Goal: Task Accomplishment & Management: Manage account settings

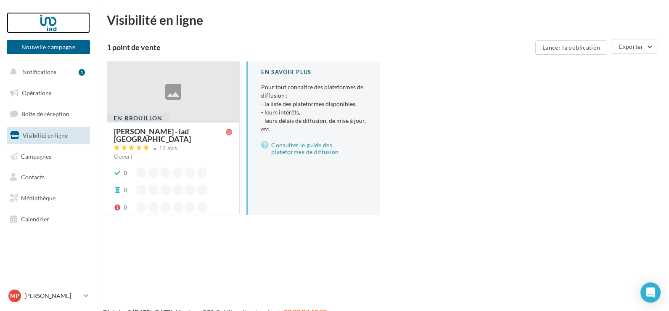
click at [48, 21] on div at bounding box center [48, 22] width 67 height 21
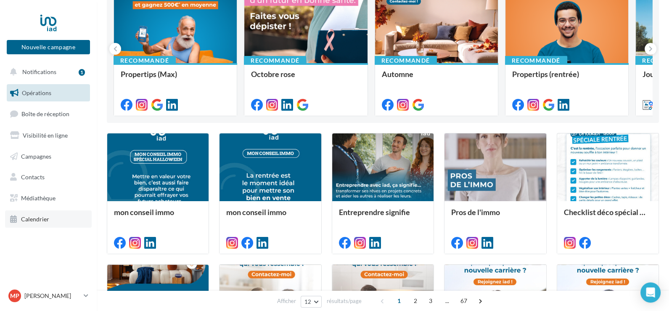
scroll to position [126, 0]
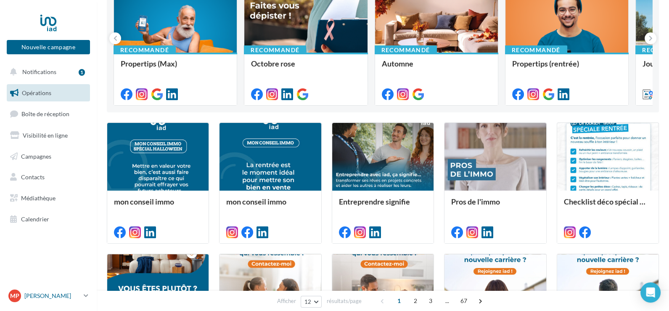
click at [69, 296] on p "[PERSON_NAME]" at bounding box center [52, 295] width 56 height 8
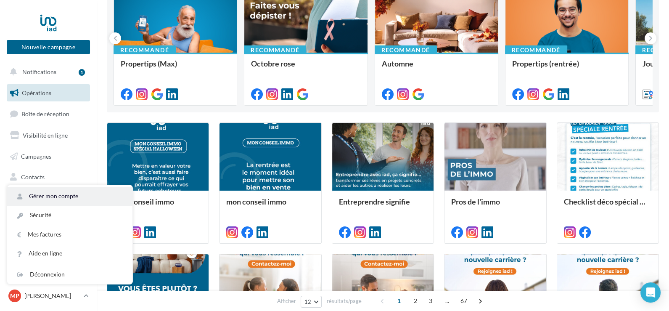
click at [48, 194] on link "Gérer mon compte" at bounding box center [69, 196] width 125 height 19
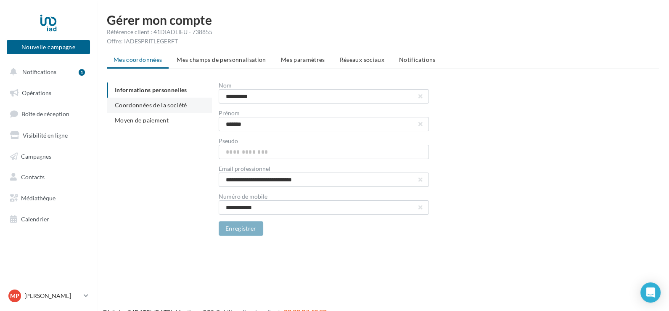
click at [164, 105] on span "Coordonnées de la société" at bounding box center [151, 104] width 72 height 7
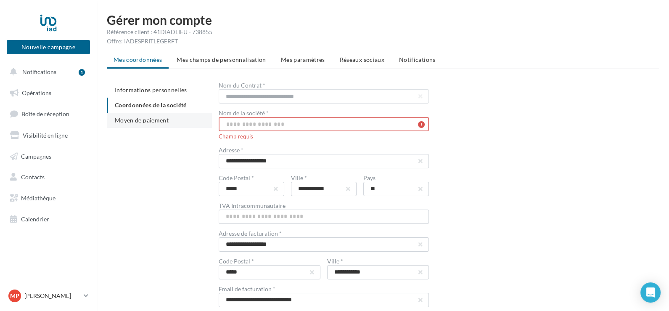
click at [149, 118] on span "Moyen de paiement" at bounding box center [142, 119] width 54 height 7
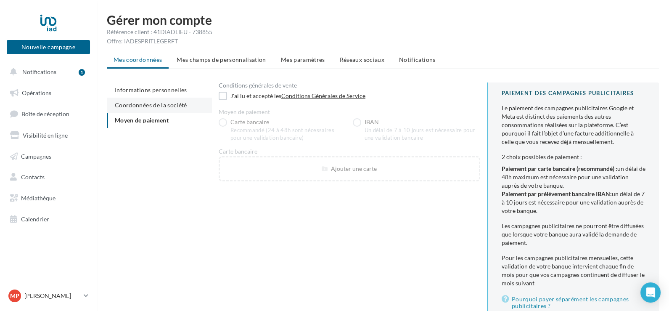
click at [149, 106] on span "Coordonnées de la société" at bounding box center [151, 104] width 72 height 7
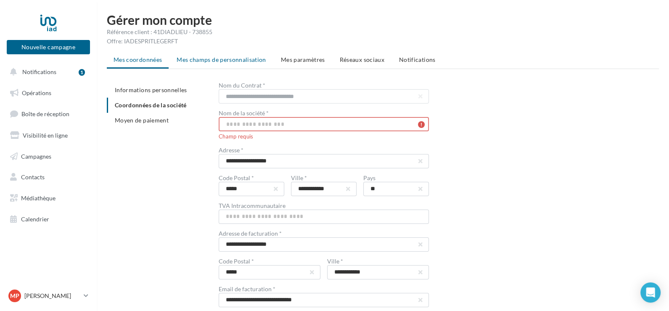
click at [212, 56] on span "Mes champs de personnalisation" at bounding box center [222, 59] width 90 height 7
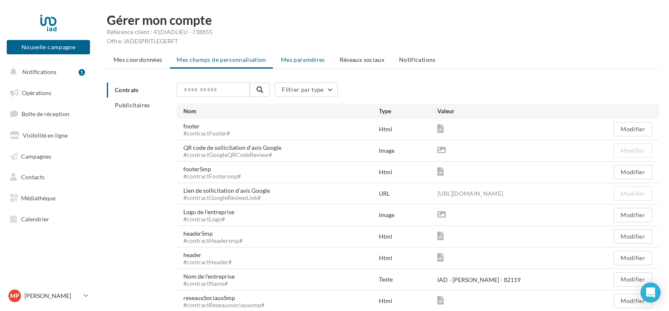
click at [291, 56] on span "Mes paramètres" at bounding box center [303, 59] width 44 height 7
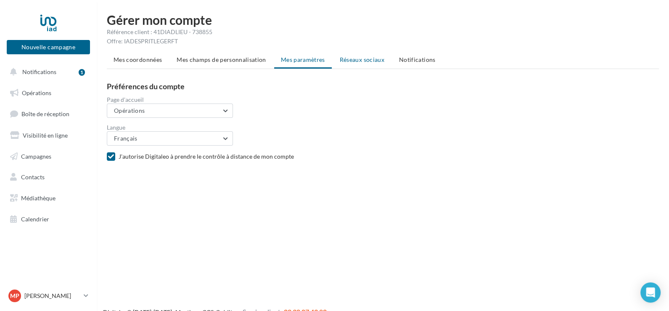
click at [366, 53] on li "Réseaux sociaux" at bounding box center [362, 59] width 58 height 15
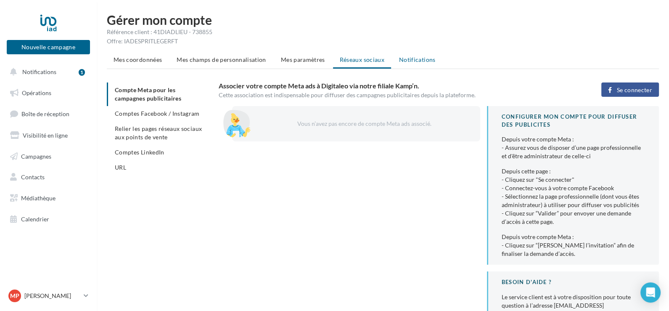
click at [417, 58] on span "Notifications" at bounding box center [417, 59] width 37 height 7
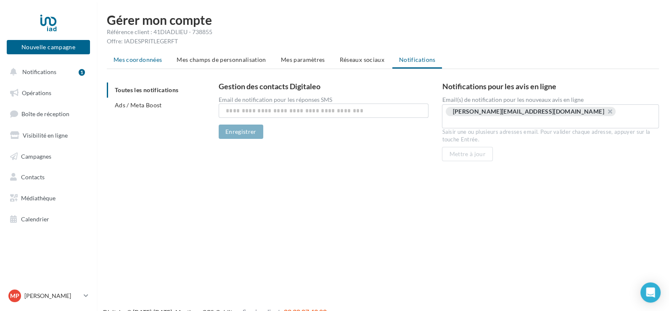
click at [128, 61] on span "Mes coordonnées" at bounding box center [138, 59] width 48 height 7
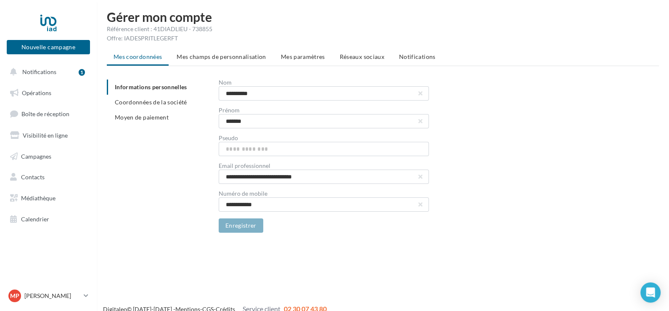
scroll to position [13, 0]
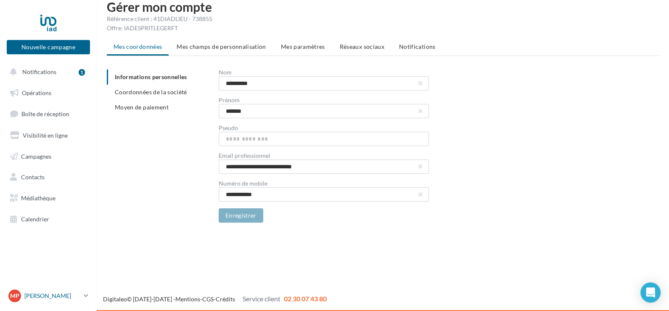
click at [86, 295] on icon at bounding box center [86, 295] width 5 height 7
click at [64, 70] on button "Notifications 1" at bounding box center [46, 72] width 83 height 18
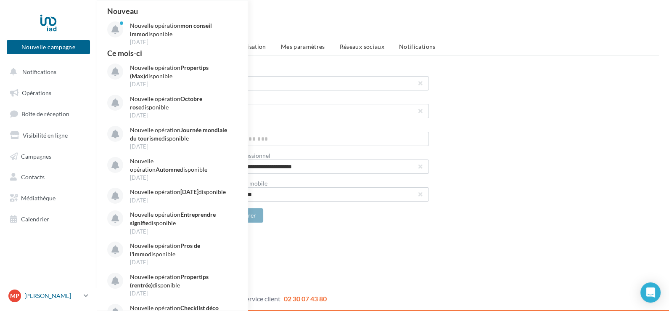
click at [49, 294] on p "[PERSON_NAME]" at bounding box center [52, 295] width 56 height 8
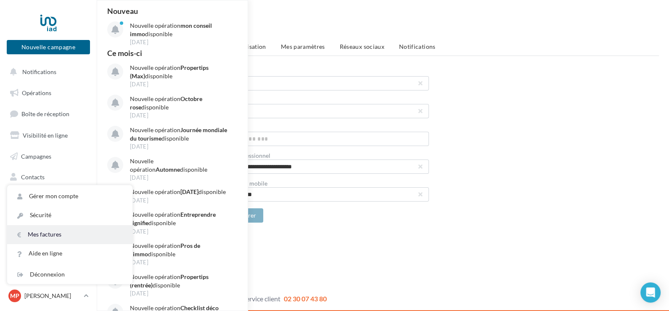
click at [34, 232] on link "Mes factures" at bounding box center [69, 234] width 125 height 19
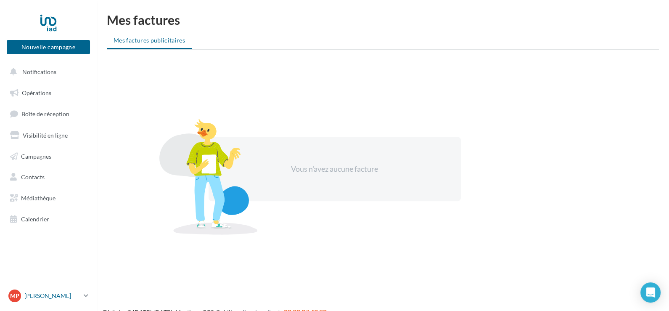
click at [43, 296] on p "[PERSON_NAME]" at bounding box center [52, 295] width 56 height 8
